Goal: Transaction & Acquisition: Purchase product/service

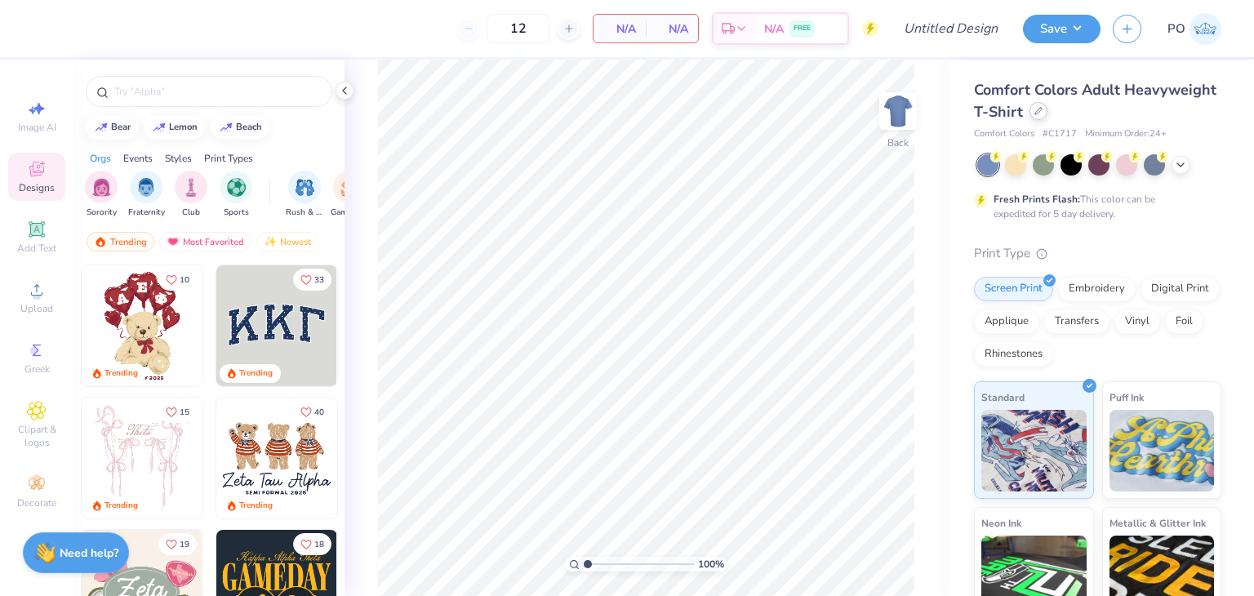
click at [1048, 112] on div at bounding box center [1039, 111] width 18 height 18
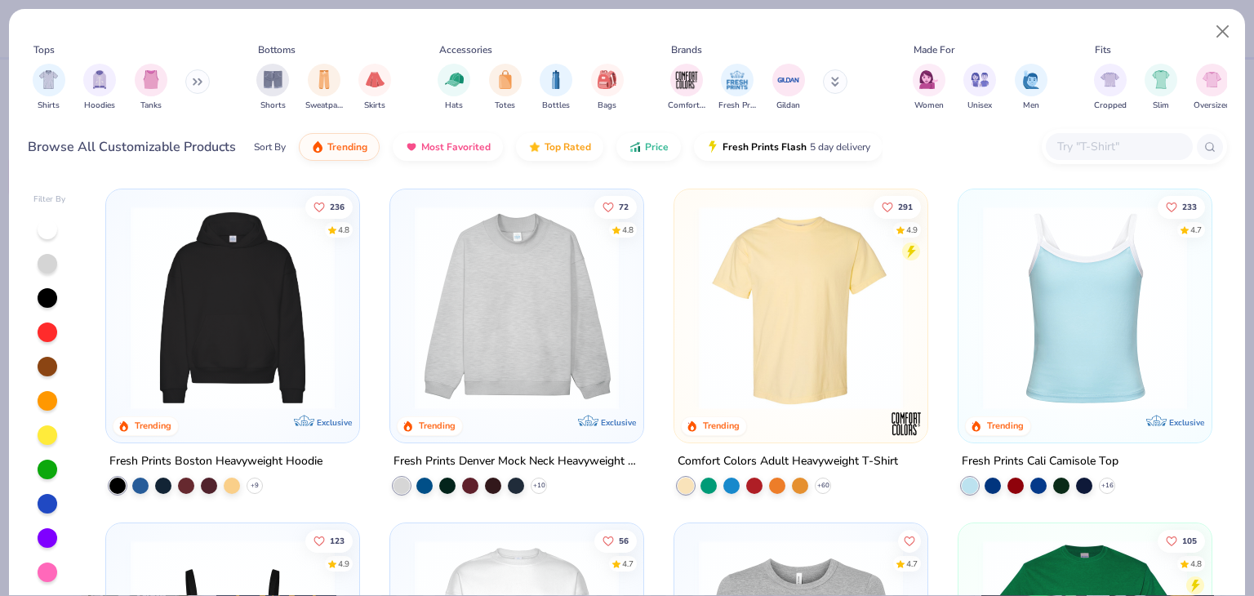
click at [193, 87] on button at bounding box center [197, 81] width 24 height 24
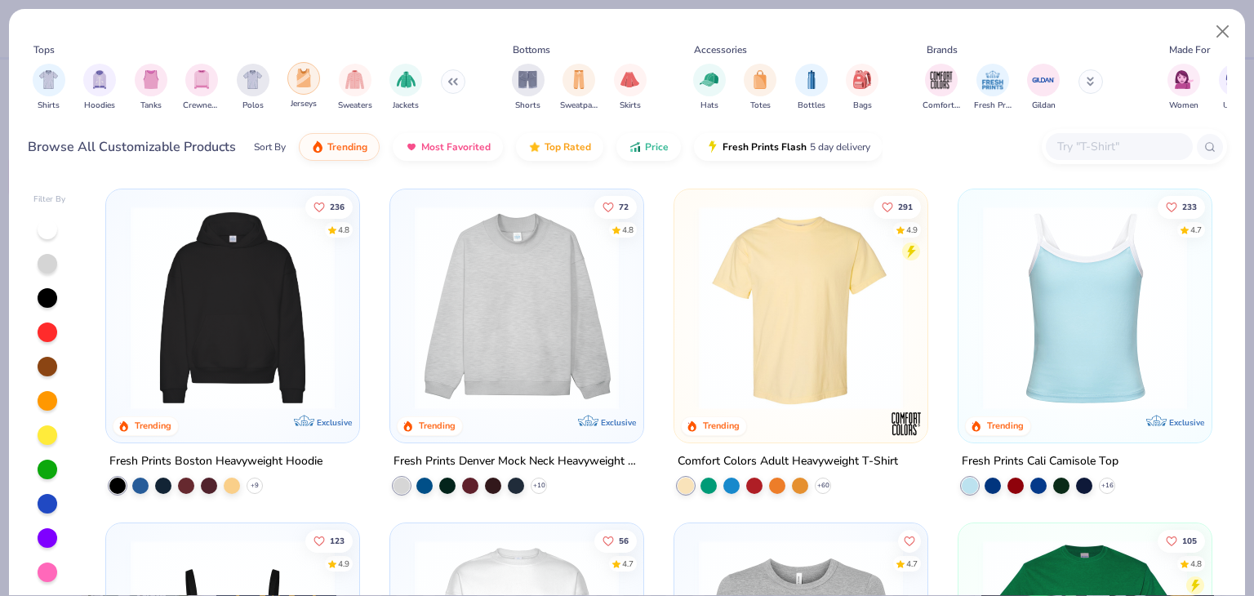
click at [306, 79] on img "filter for Jerseys" at bounding box center [304, 78] width 18 height 19
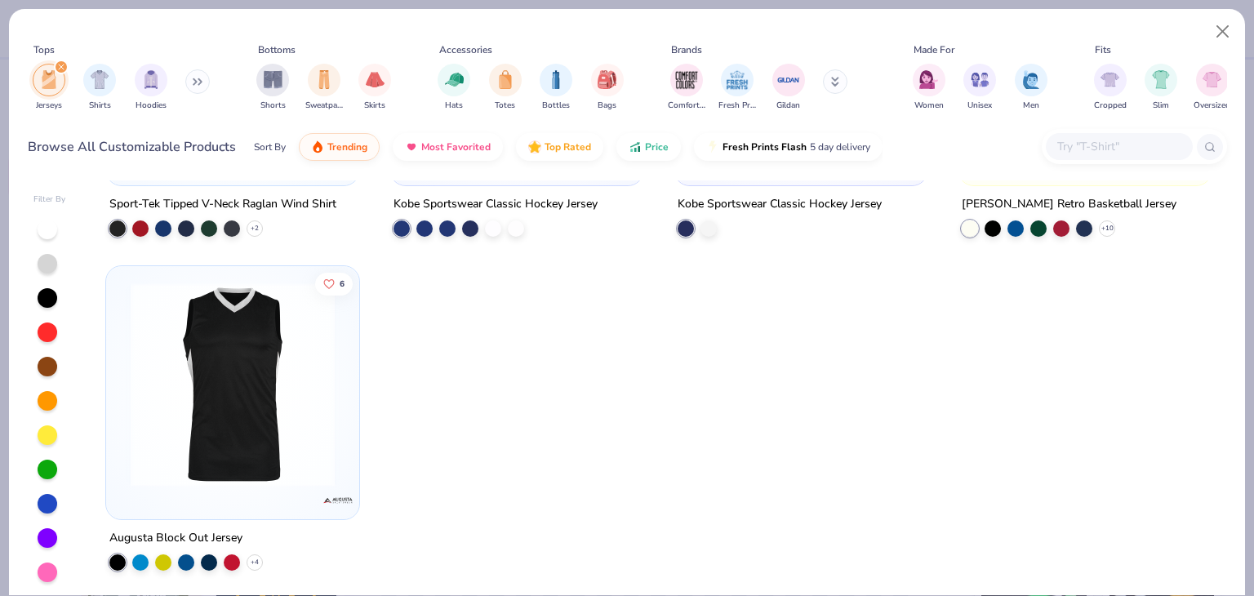
scroll to position [593, 0]
click at [232, 381] on img at bounding box center [232, 382] width 220 height 204
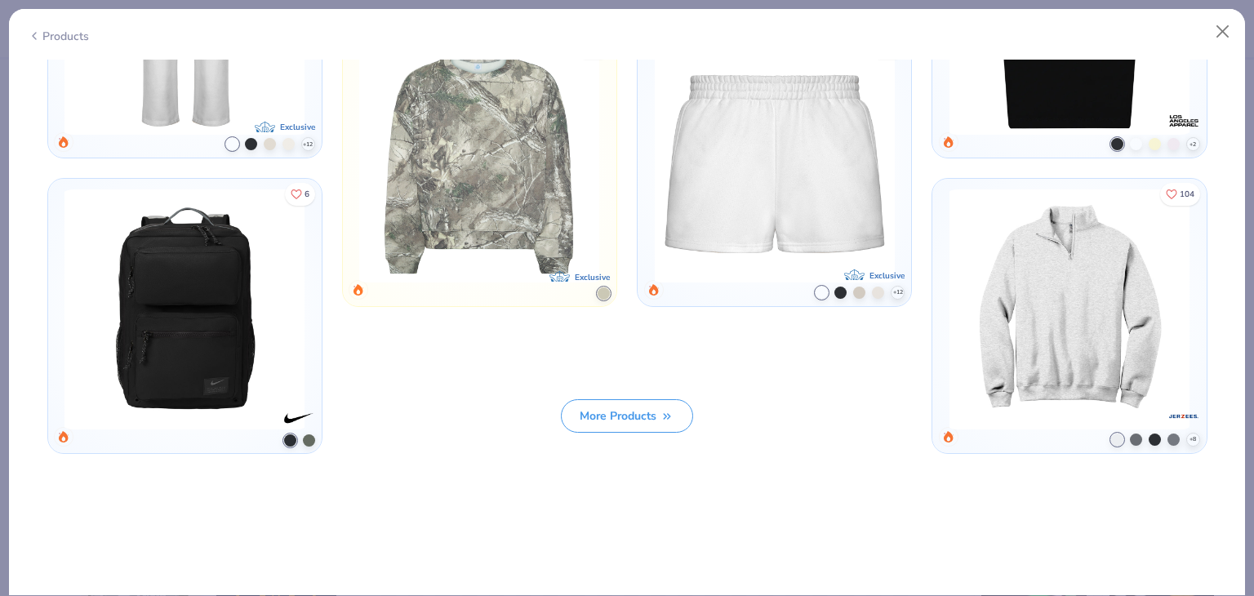
scroll to position [1760, 0]
